Goal: Task Accomplishment & Management: Manage account settings

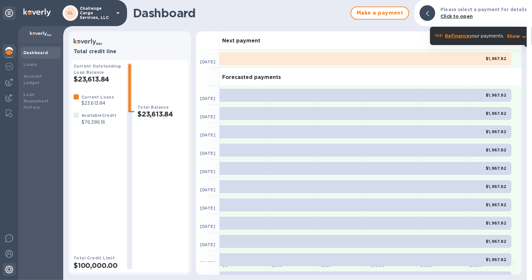
click at [12, 271] on img at bounding box center [9, 269] width 8 height 8
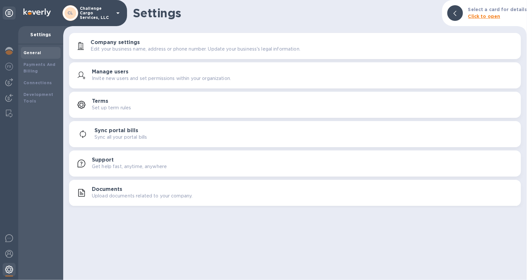
click at [7, 263] on div at bounding box center [9, 270] width 13 height 14
click at [9, 253] on img at bounding box center [9, 254] width 8 height 8
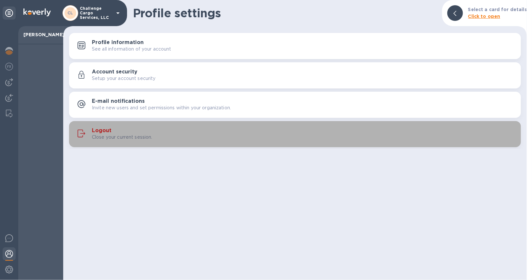
click at [86, 123] on button "Logout Close your current session." at bounding box center [295, 134] width 452 height 26
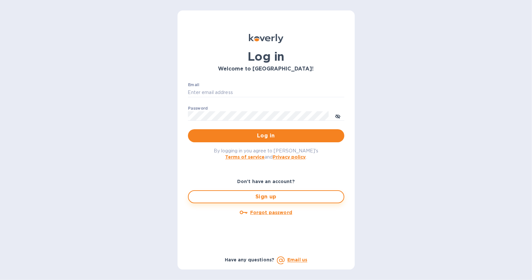
click at [268, 195] on span "Sign up" at bounding box center [266, 197] width 145 height 8
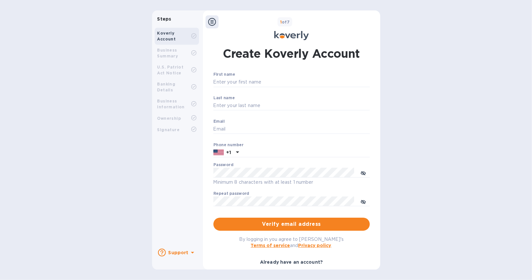
click at [35, 4] on div "Steps Koverly Account Business Summary U.S. Patriot Act Notice Banking Details …" at bounding box center [266, 140] width 532 height 280
